Goal: Download file/media

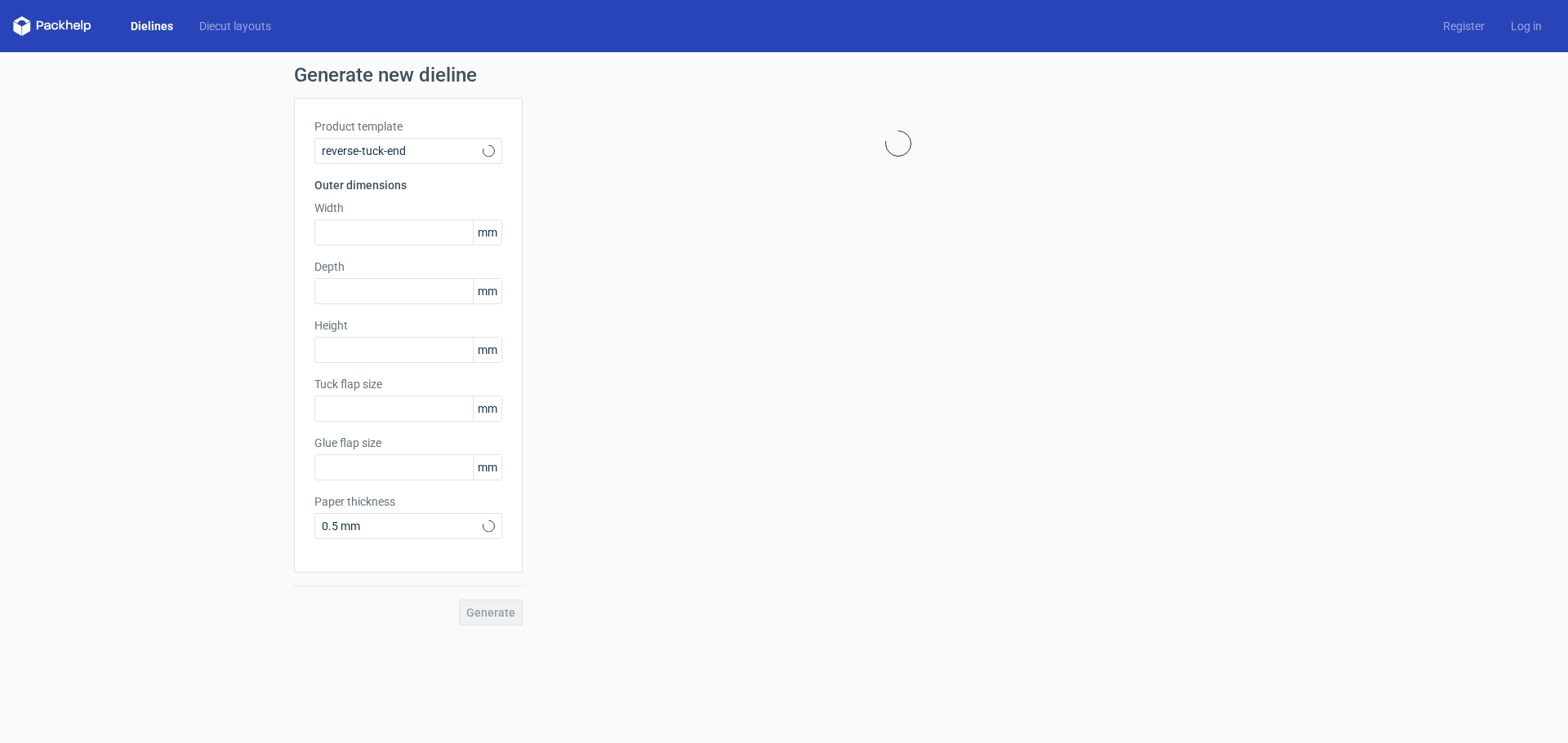
type input "15"
type input "10"
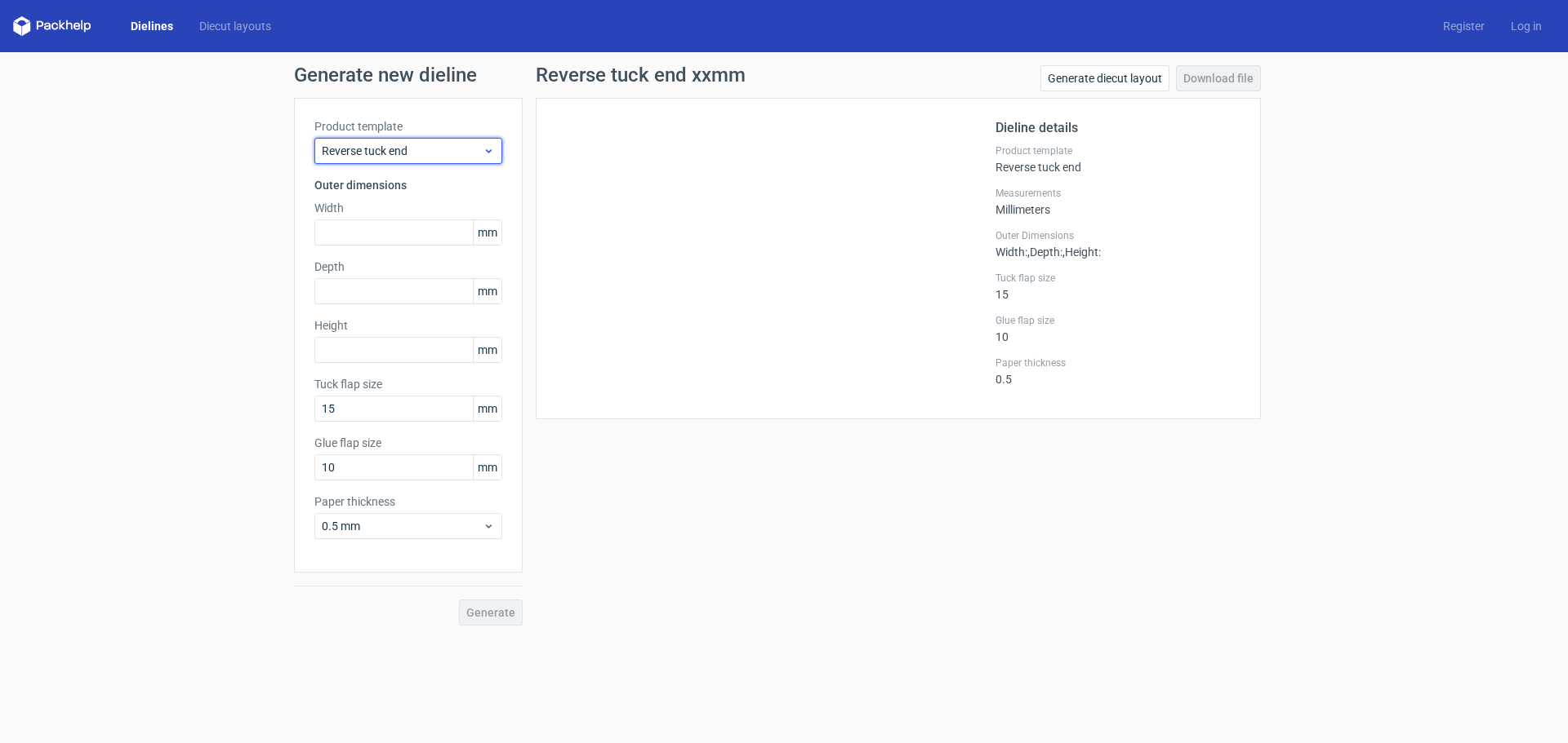
click at [392, 159] on div "Reverse tuck end" at bounding box center [408, 151] width 188 height 26
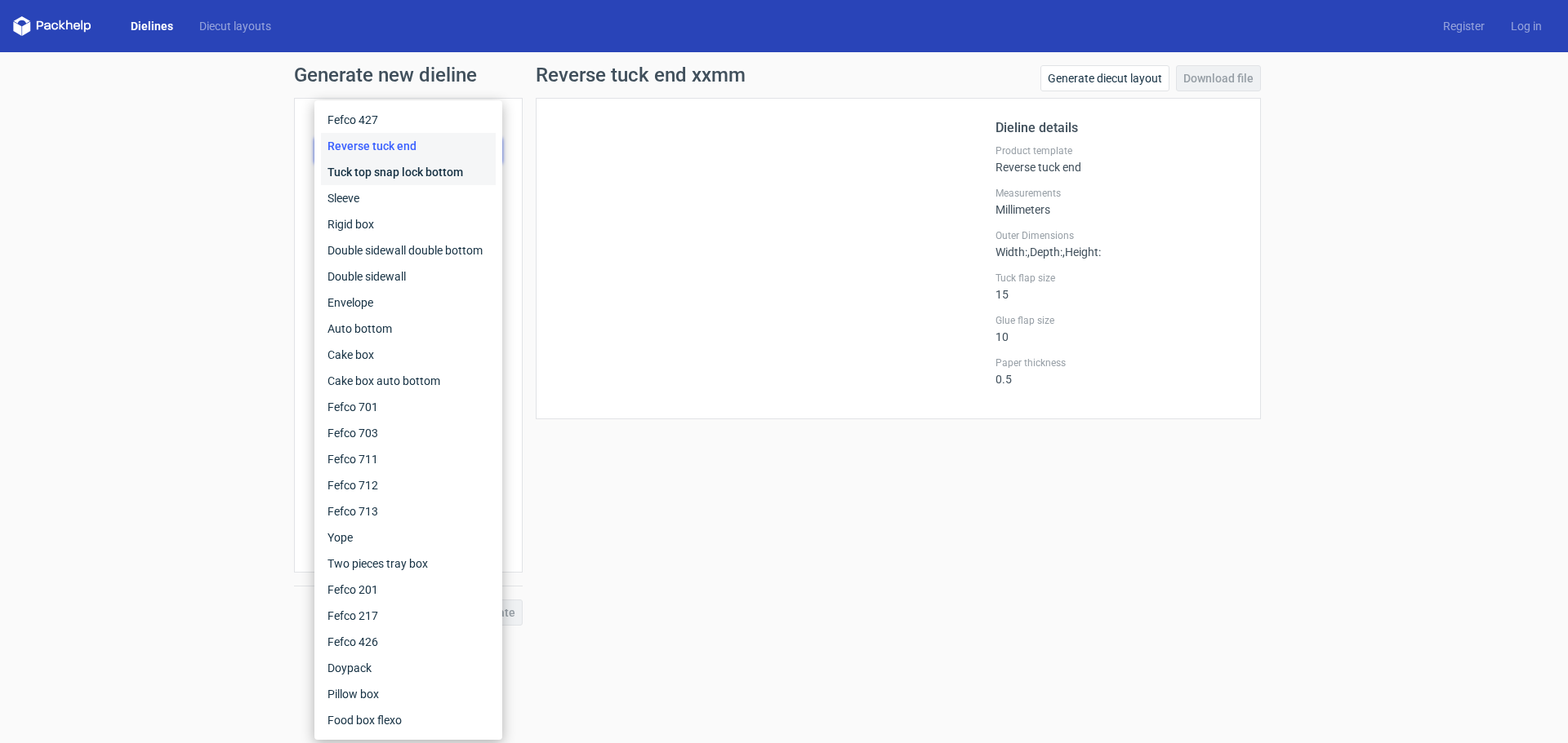
click at [383, 178] on div "Tuck top snap lock bottom" at bounding box center [407, 172] width 175 height 26
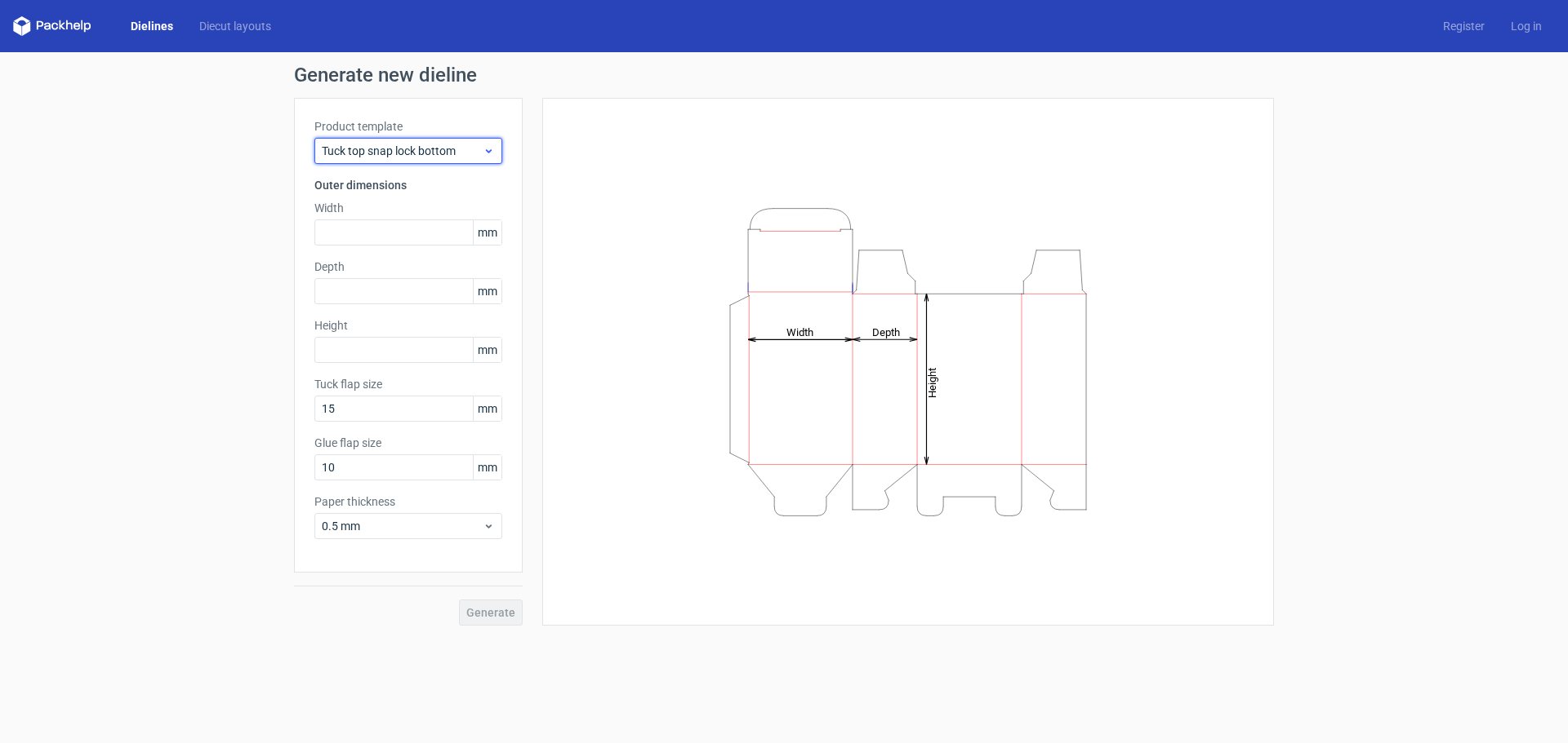
click at [381, 147] on span "Tuck top snap lock bottom" at bounding box center [402, 151] width 161 height 16
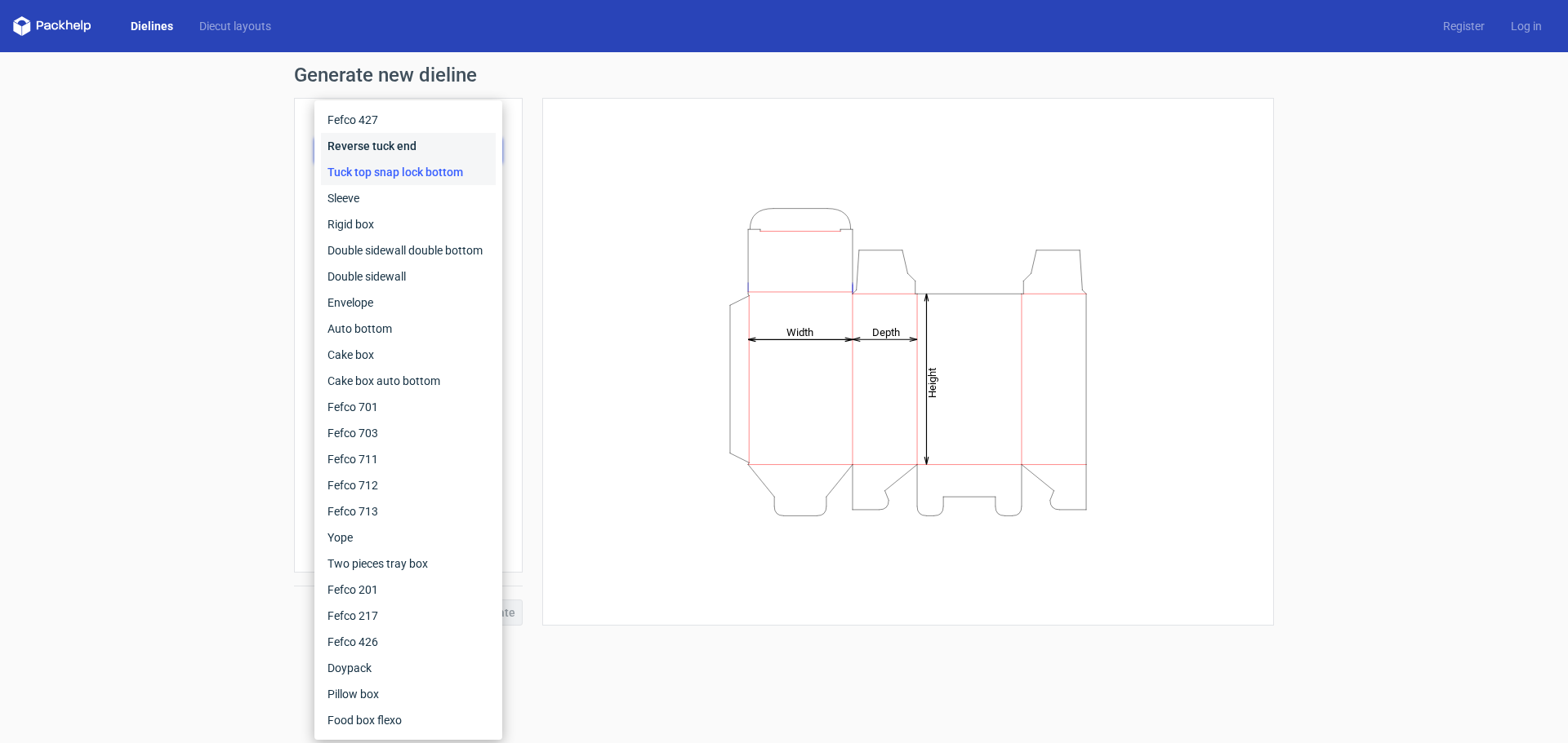
click at [370, 151] on div "Reverse tuck end" at bounding box center [407, 146] width 175 height 26
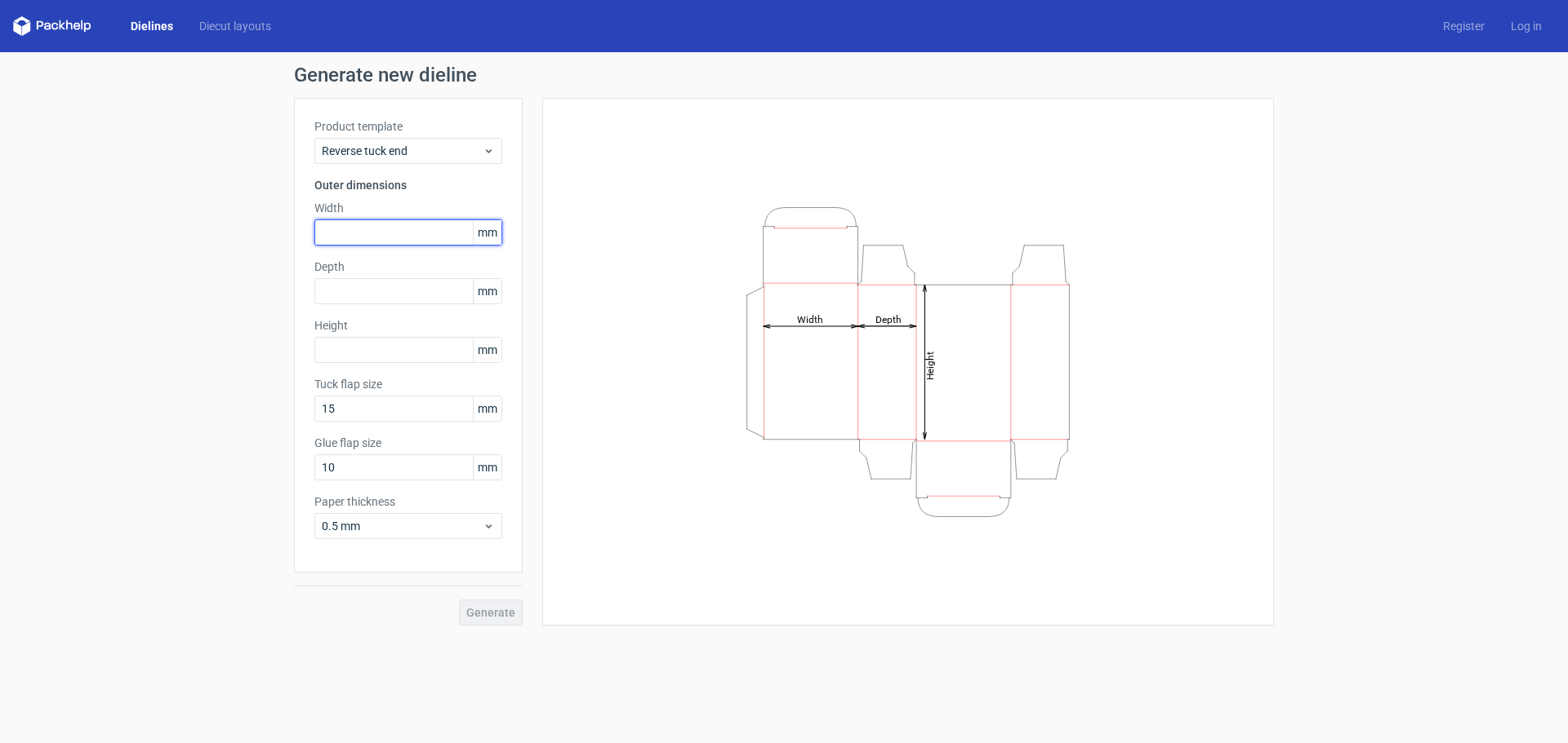
click at [417, 234] on input "text" at bounding box center [408, 233] width 188 height 26
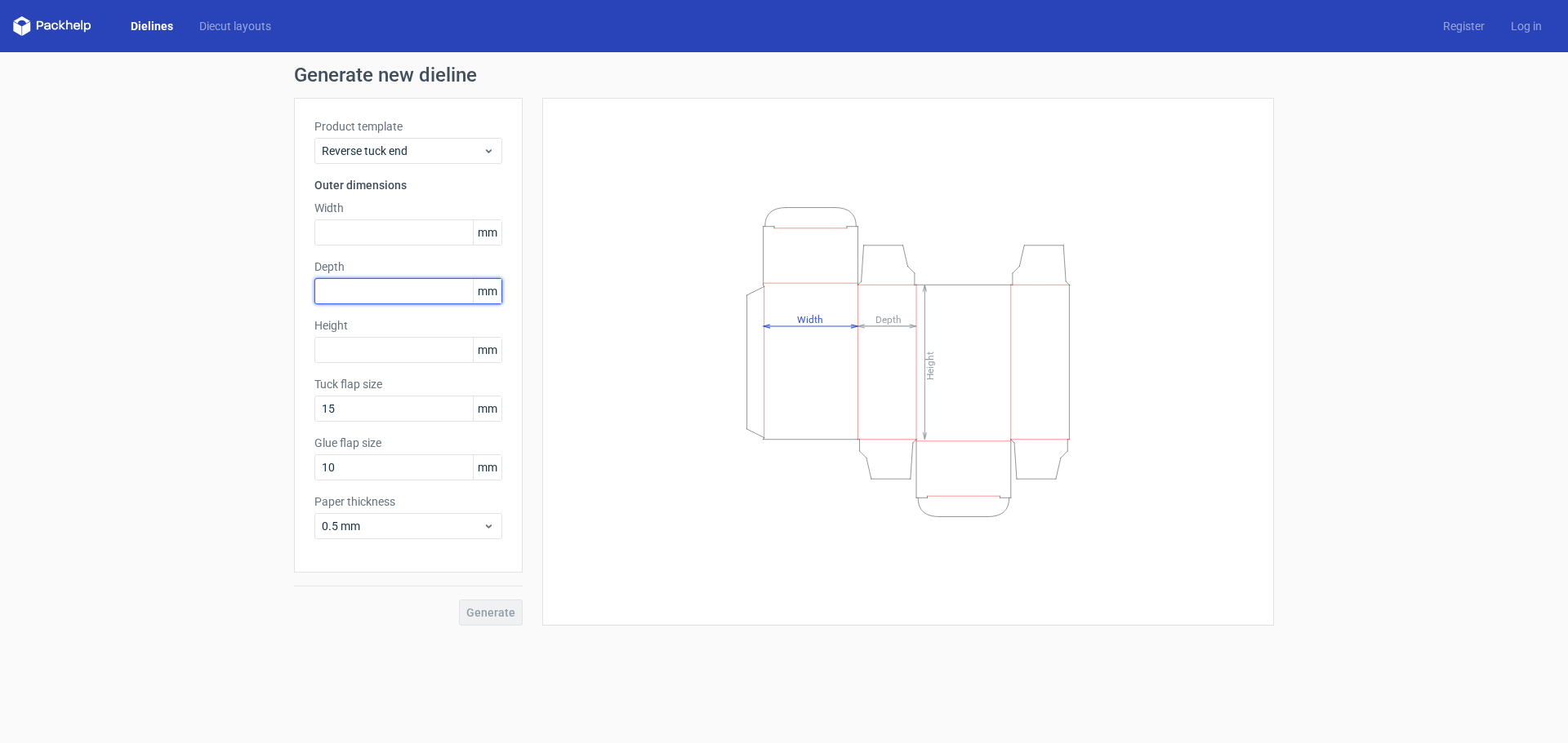
click at [357, 291] on input "text" at bounding box center [408, 292] width 188 height 26
click at [418, 222] on input "text" at bounding box center [408, 233] width 188 height 26
type input "89"
type input "45"
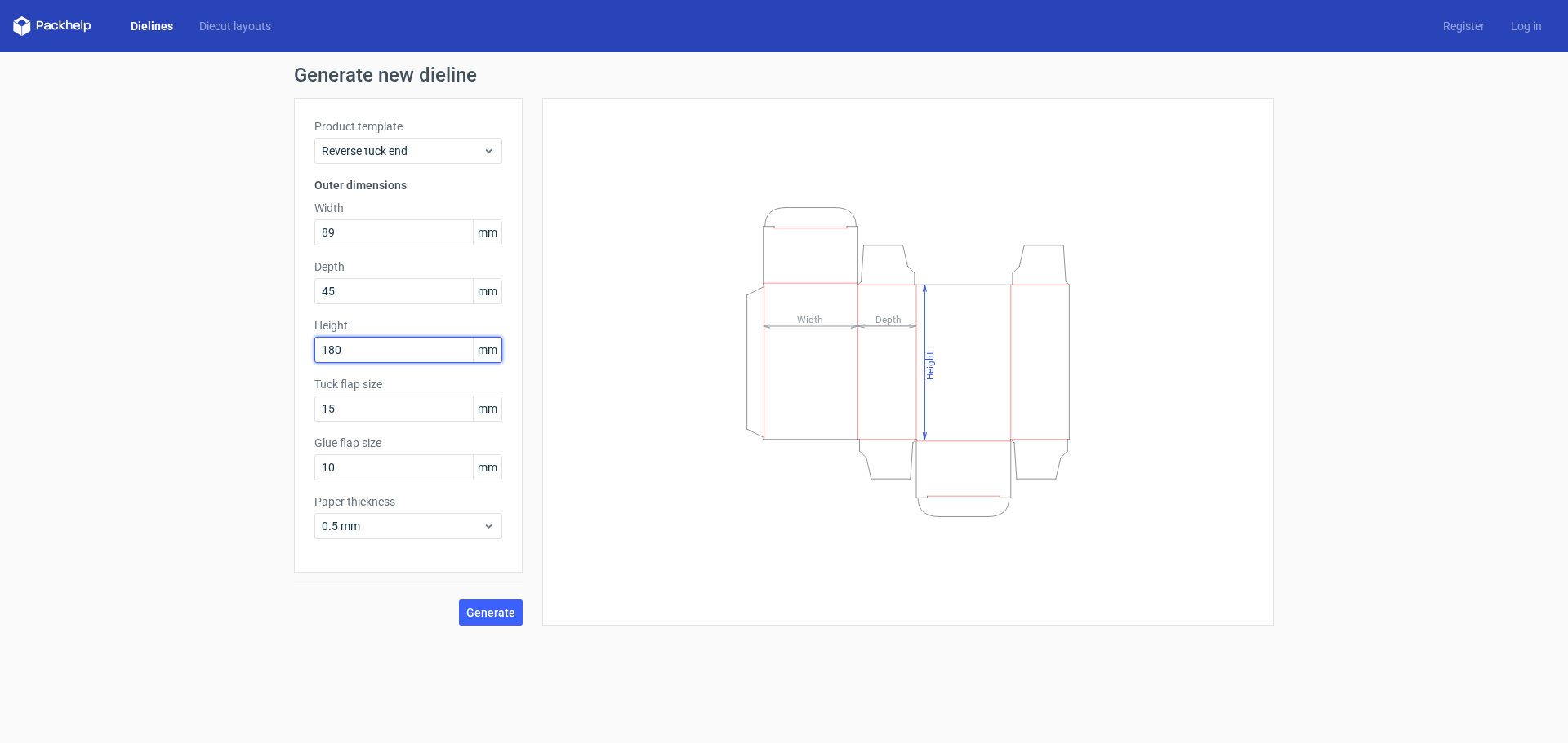
type input "180"
type input "12"
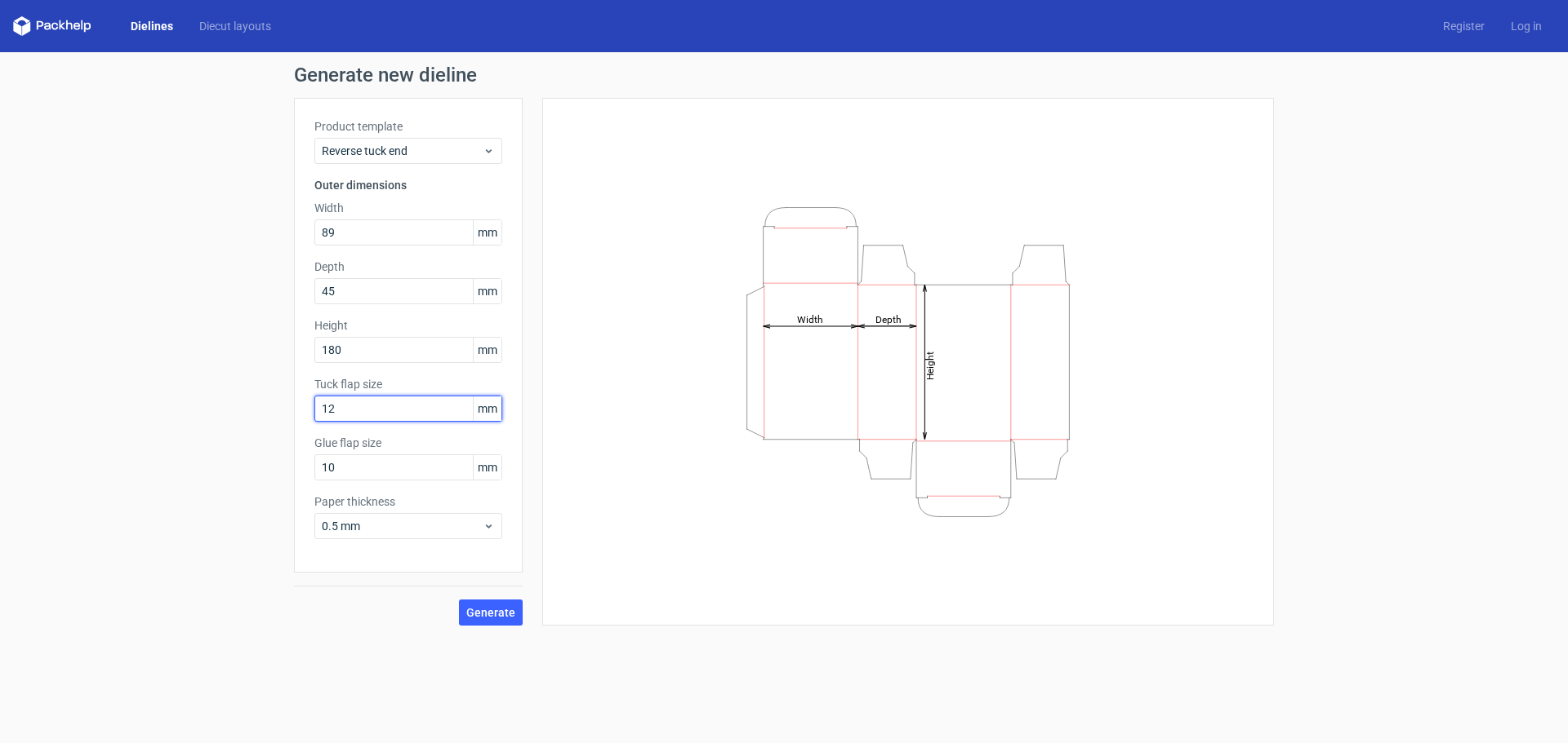
drag, startPoint x: 357, startPoint y: 411, endPoint x: 234, endPoint y: 407, distance: 123.1
click at [238, 409] on div "Generate new dieline Product template Reverse tuck end Outer dimensions Width 8…" at bounding box center [784, 346] width 1568 height 587
drag, startPoint x: 370, startPoint y: 464, endPoint x: 280, endPoint y: 465, distance: 90.0
click at [233, 460] on div "Generate new dieline Product template Reverse tuck end Outer dimensions Width 8…" at bounding box center [784, 346] width 1568 height 587
type input "12"
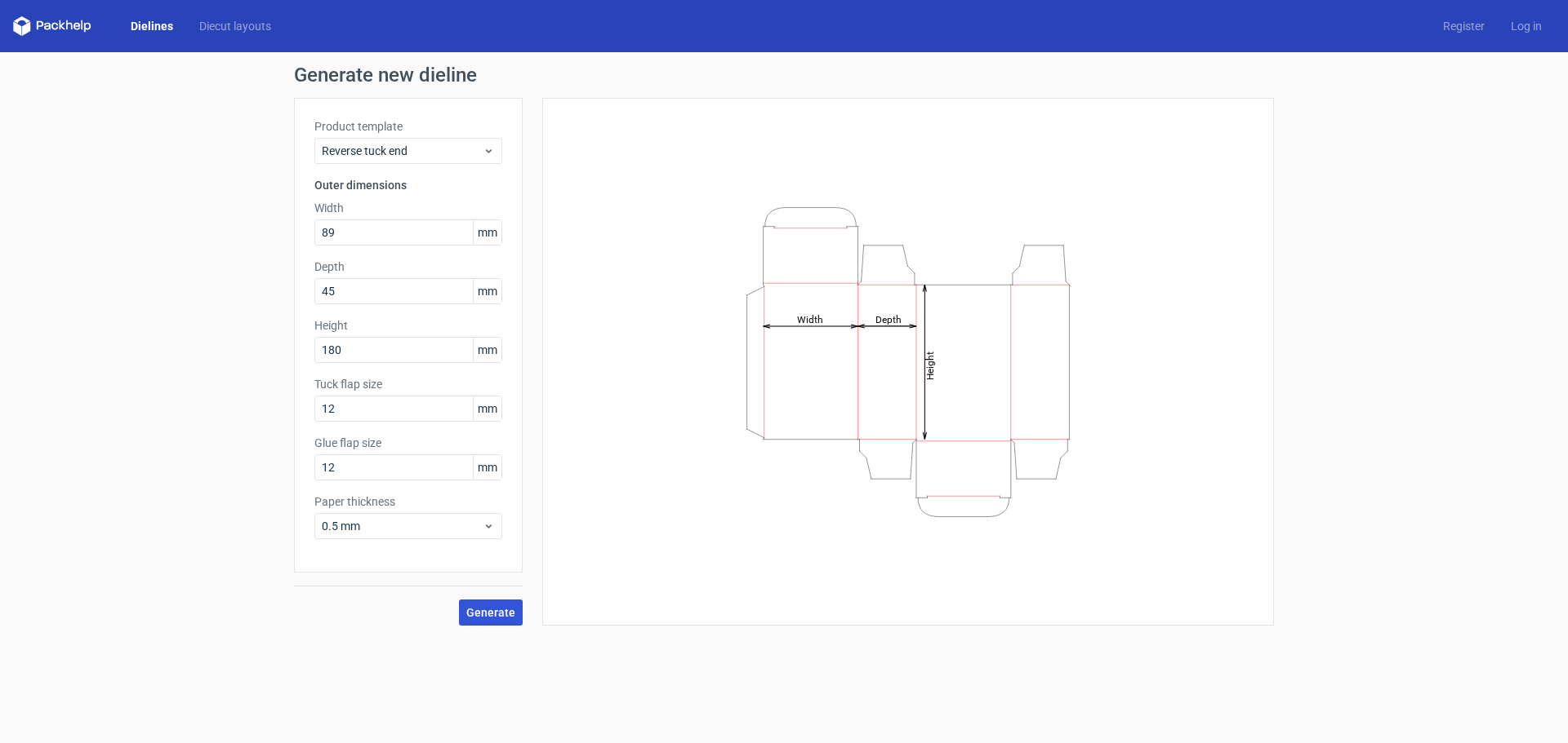
click at [502, 611] on span "Generate" at bounding box center [491, 613] width 49 height 11
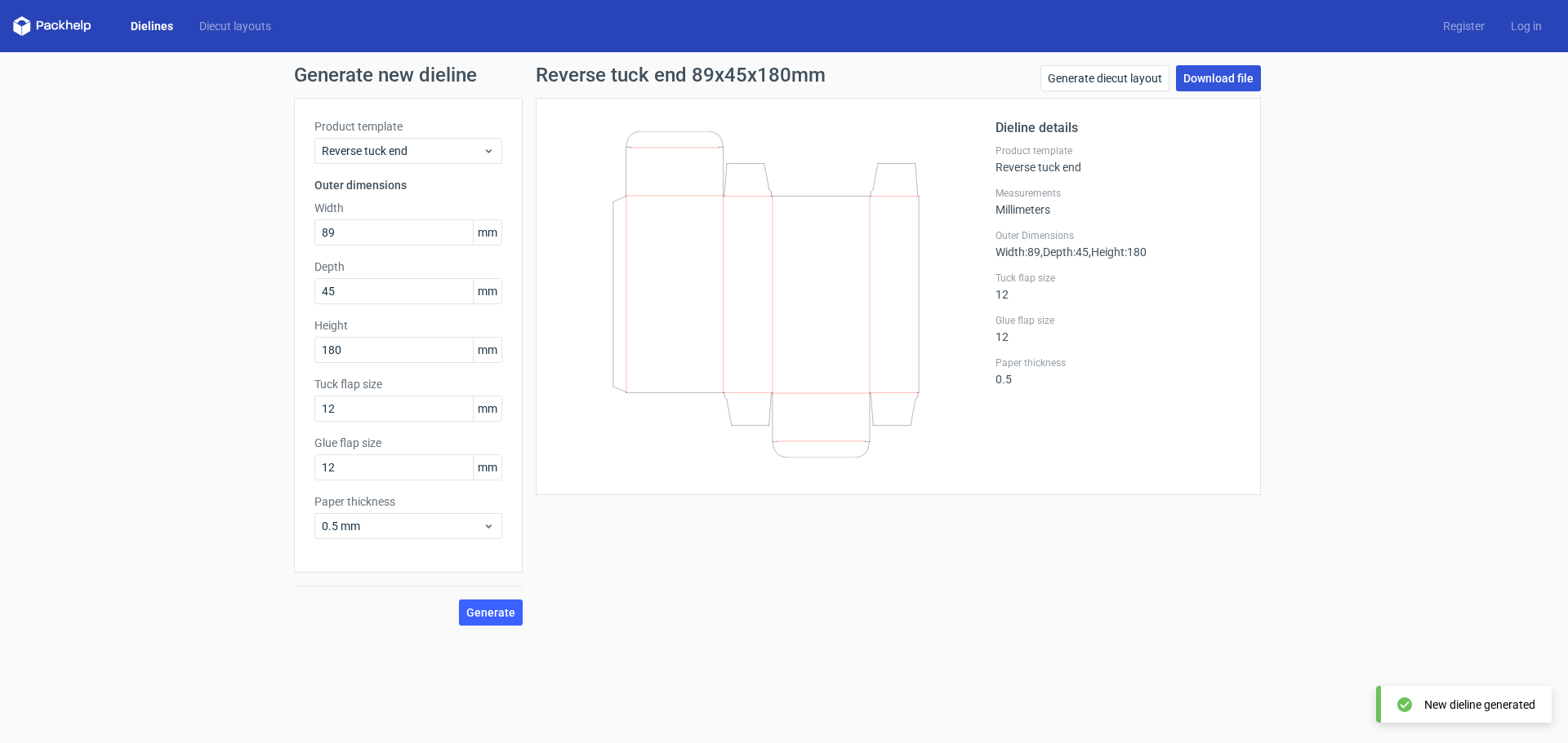
click at [1207, 84] on link "Download file" at bounding box center [1218, 79] width 85 height 26
click at [1200, 79] on link "Download file" at bounding box center [1218, 79] width 85 height 26
click at [470, 610] on span "Generate" at bounding box center [491, 613] width 49 height 11
click at [359, 469] on input "12" at bounding box center [408, 468] width 188 height 26
click at [1225, 81] on link "Download file" at bounding box center [1218, 79] width 85 height 26
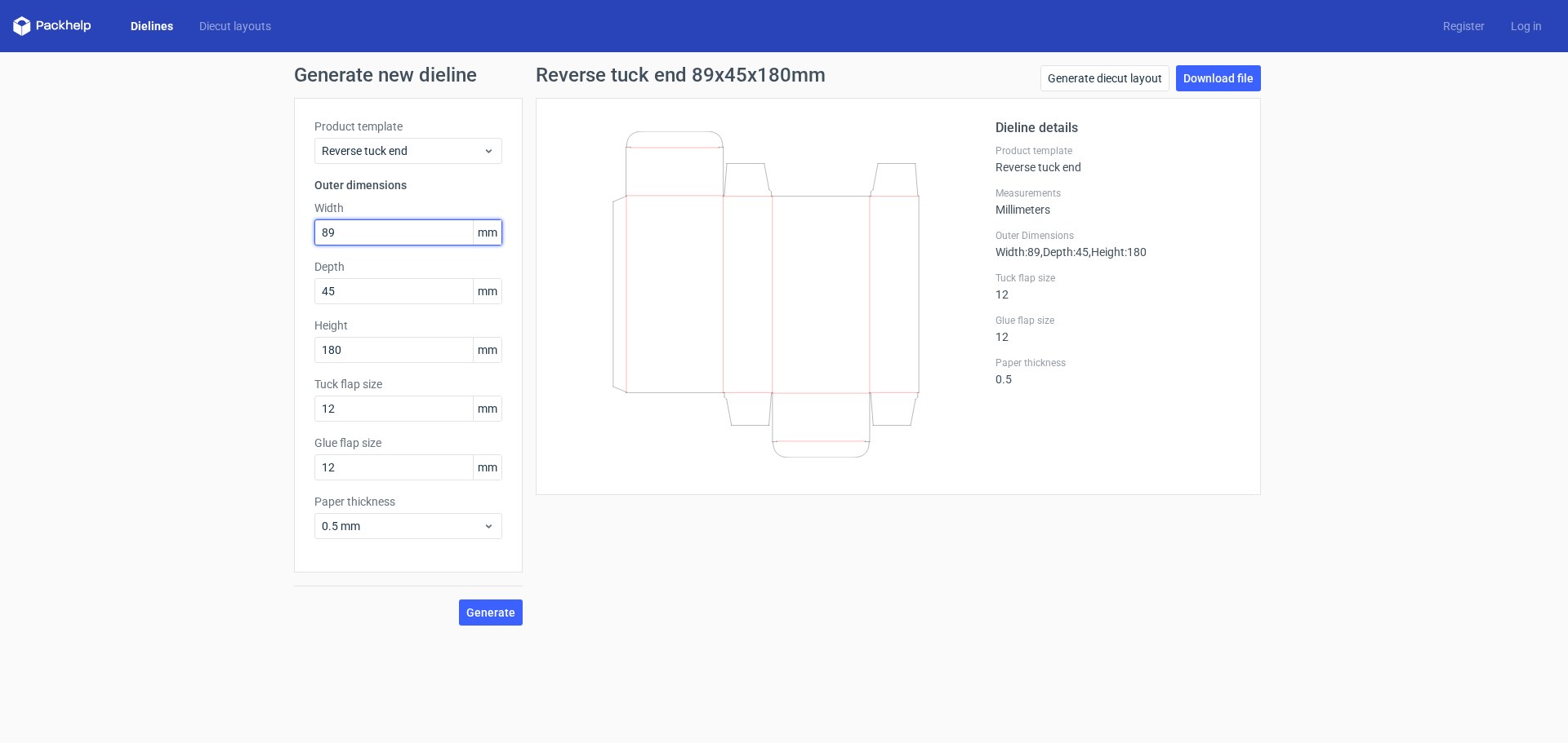
click at [348, 231] on input "89" at bounding box center [408, 233] width 188 height 26
type input "57"
type input "303"
click at [489, 614] on span "Generate" at bounding box center [491, 613] width 49 height 11
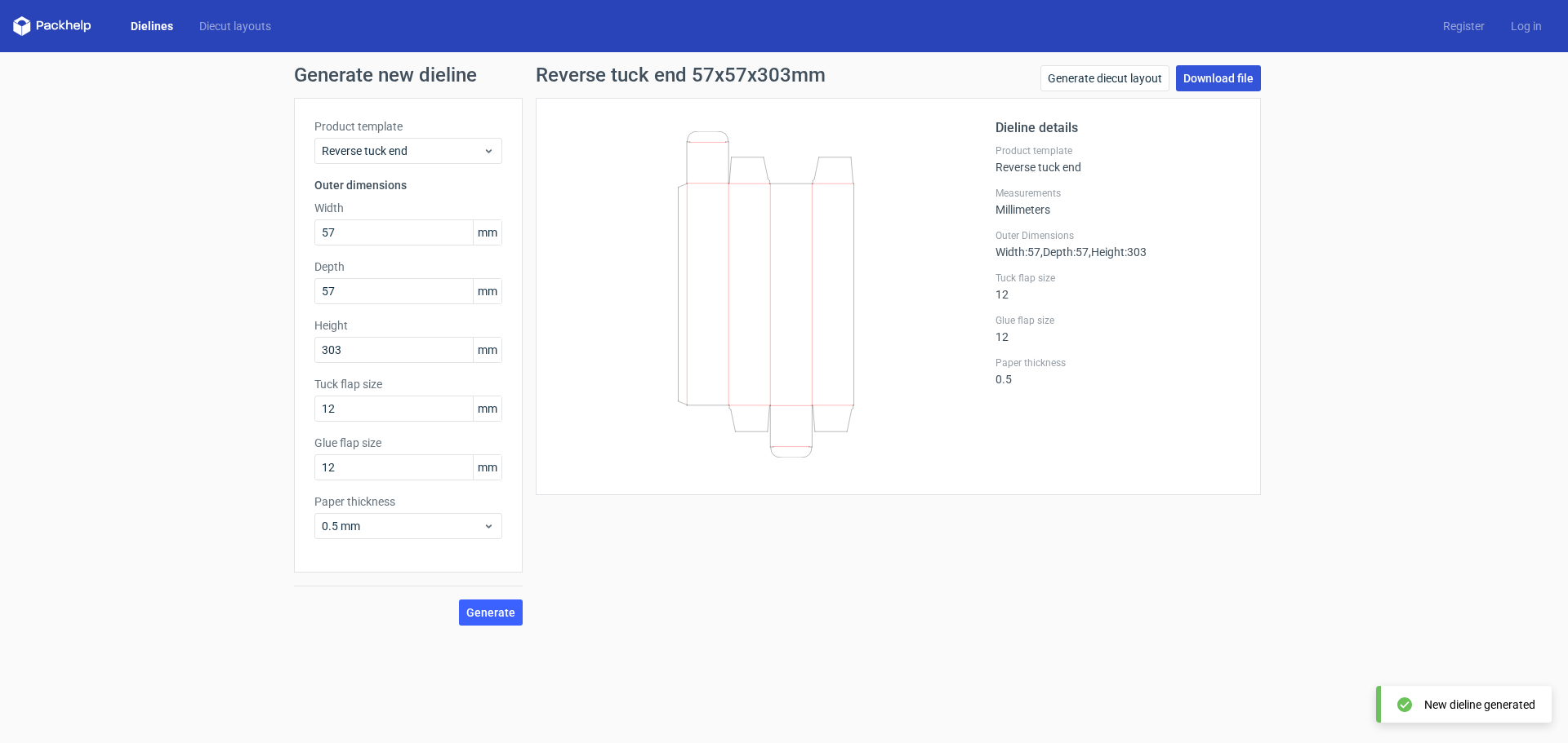
click at [1205, 84] on link "Download file" at bounding box center [1218, 79] width 85 height 26
